Goal: Transaction & Acquisition: Purchase product/service

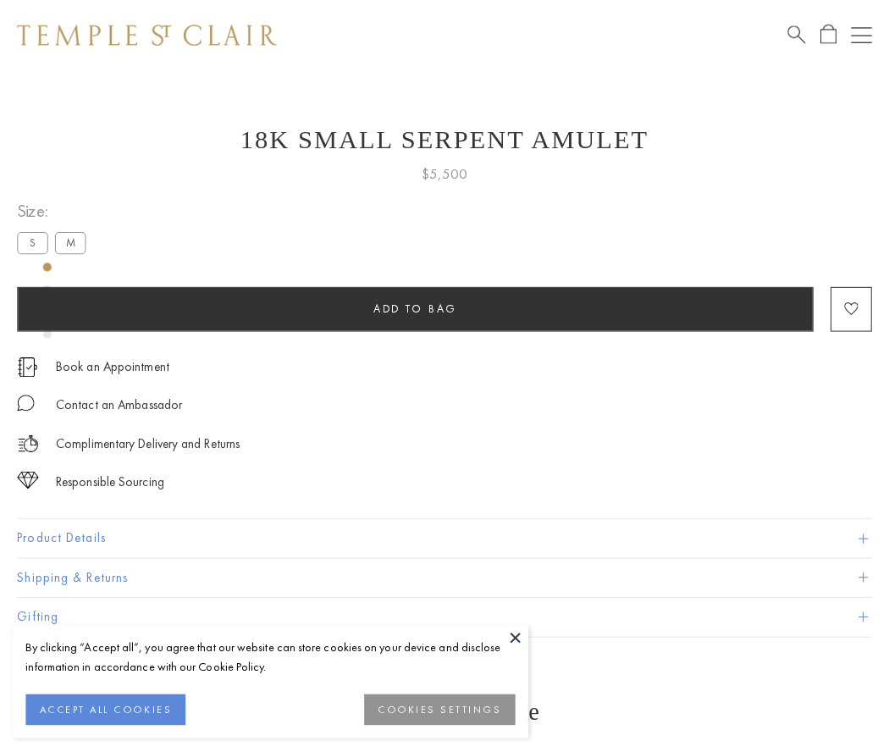
scroll to position [28, 0]
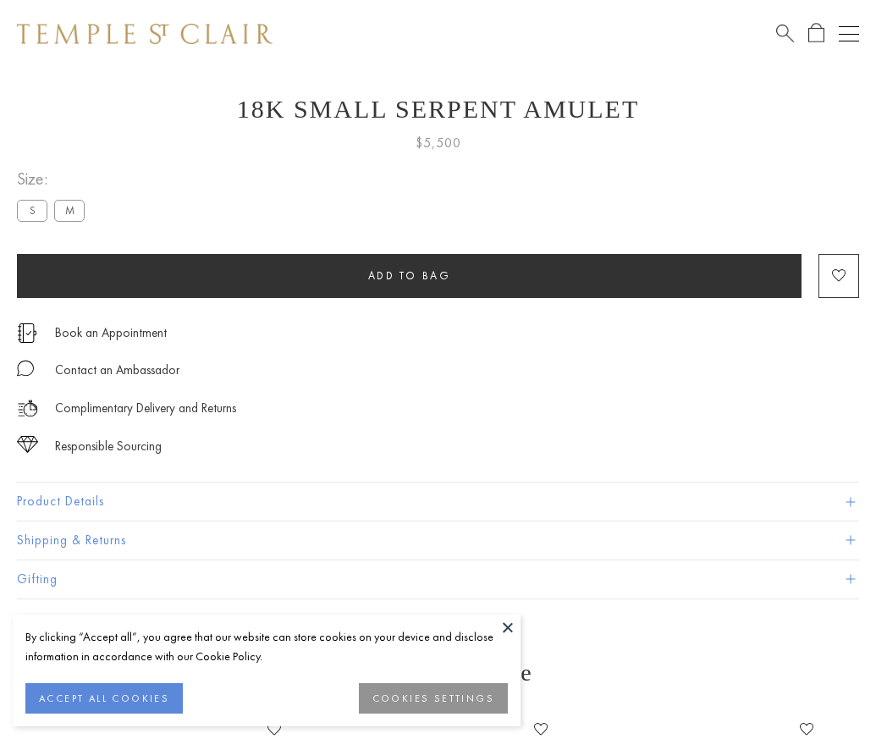
click at [409, 275] on span "Add to bag" at bounding box center [409, 275] width 83 height 14
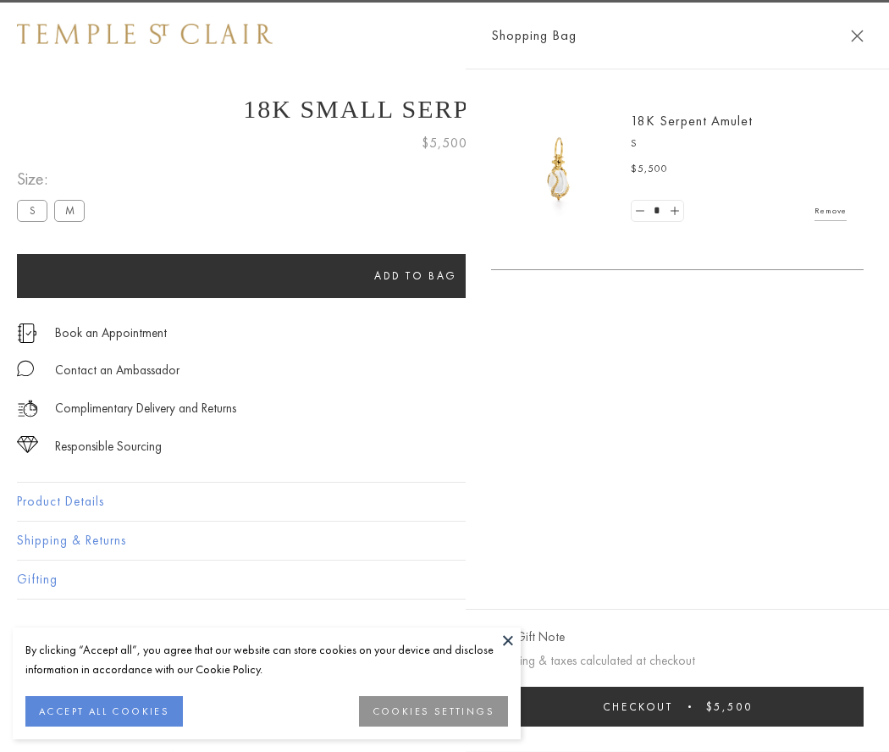
click at [736, 706] on button "Checkout $5,500" at bounding box center [677, 706] width 372 height 40
